Goal: Communication & Community: Answer question/provide support

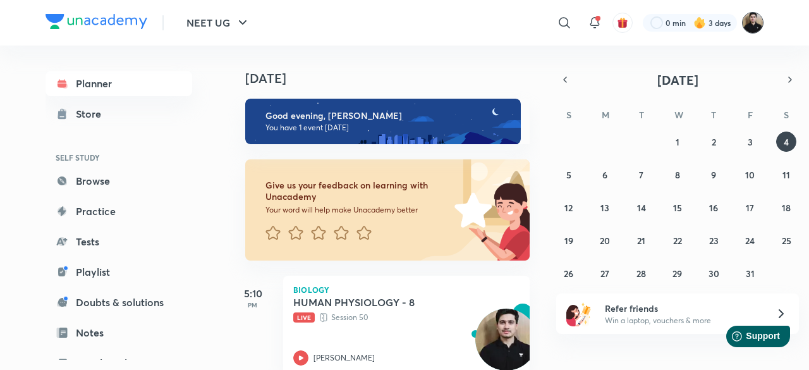
click at [757, 30] on img at bounding box center [752, 22] width 21 height 21
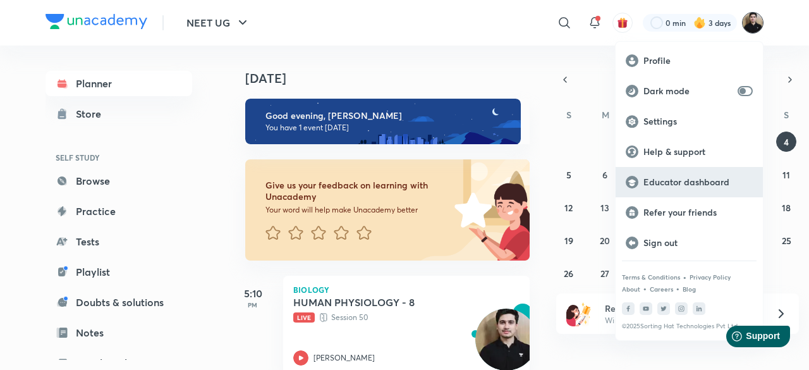
click at [692, 184] on p "Educator dashboard" at bounding box center [698, 181] width 109 height 11
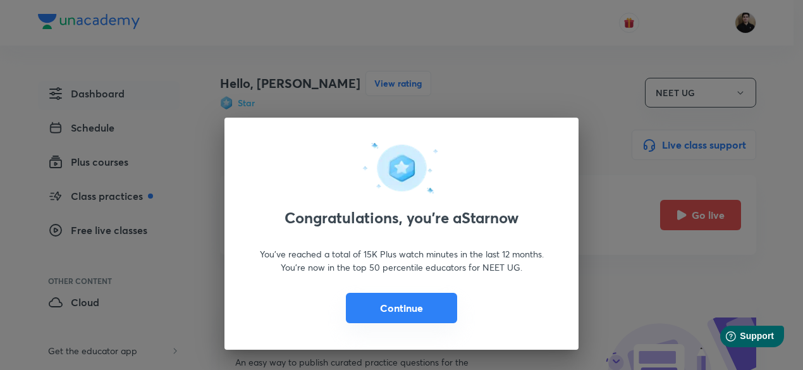
click at [425, 309] on button "Continue" at bounding box center [401, 308] width 111 height 30
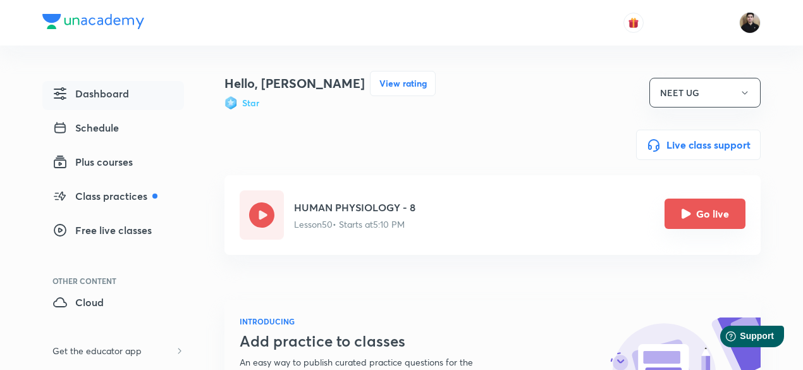
click at [682, 217] on icon "Go live" at bounding box center [686, 214] width 10 height 10
click at [683, 214] on icon "Go live" at bounding box center [686, 213] width 9 height 9
